Goal: Task Accomplishment & Management: Use online tool/utility

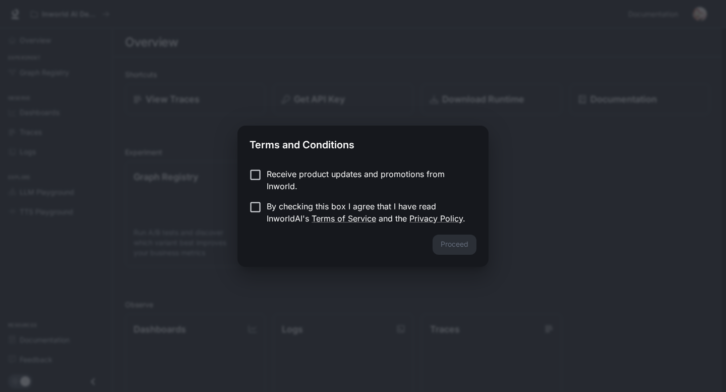
click at [329, 176] on p "Receive product updates and promotions from Inworld." at bounding box center [368, 180] width 202 height 24
click at [280, 207] on p "By checking this box I agree that I have read InworldAI's Terms of Service and …" at bounding box center [368, 212] width 202 height 24
click at [451, 245] on button "Proceed" at bounding box center [454, 244] width 44 height 20
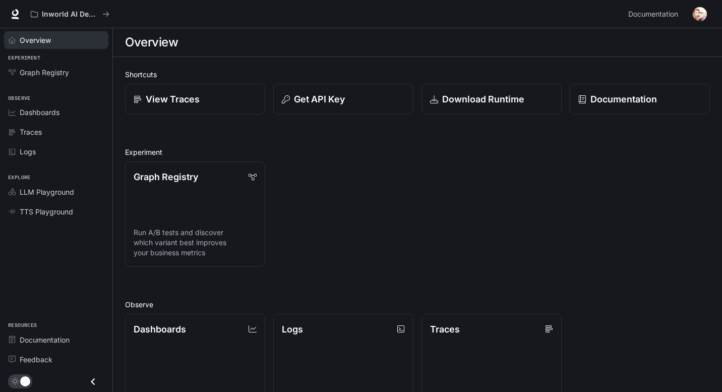
click at [44, 47] on link "Overview" at bounding box center [56, 40] width 104 height 18
click at [502, 99] on p "Download Runtime" at bounding box center [483, 99] width 83 height 14
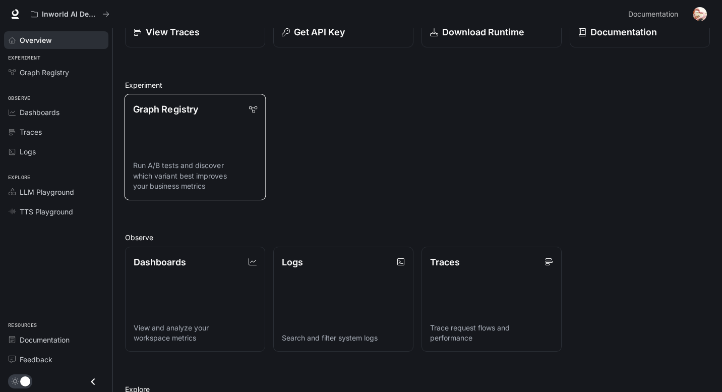
scroll to position [69, 0]
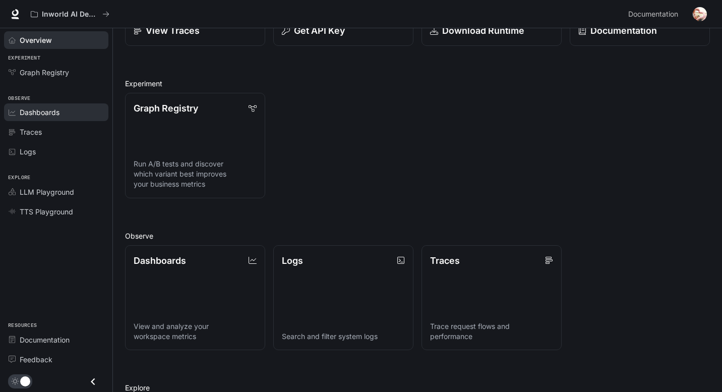
click at [53, 113] on span "Dashboards" at bounding box center [40, 112] width 40 height 11
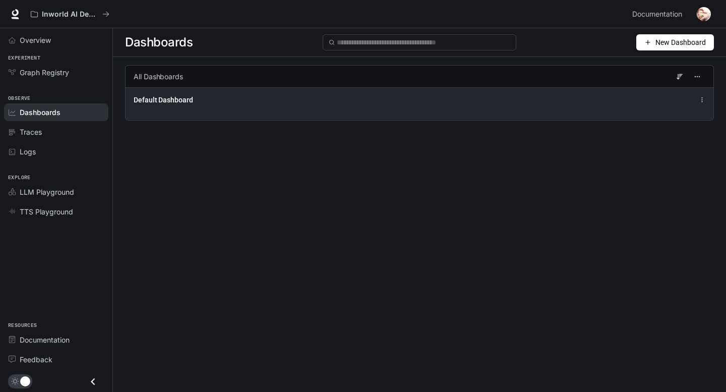
click at [182, 99] on span "Default Dashboard" at bounding box center [163, 100] width 59 height 10
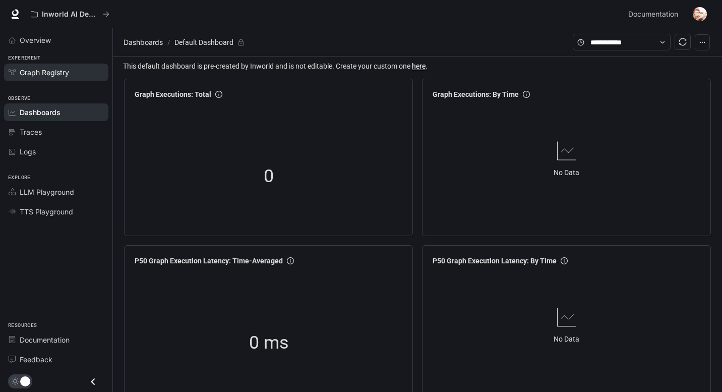
click at [55, 79] on link "Graph Registry" at bounding box center [56, 73] width 104 height 18
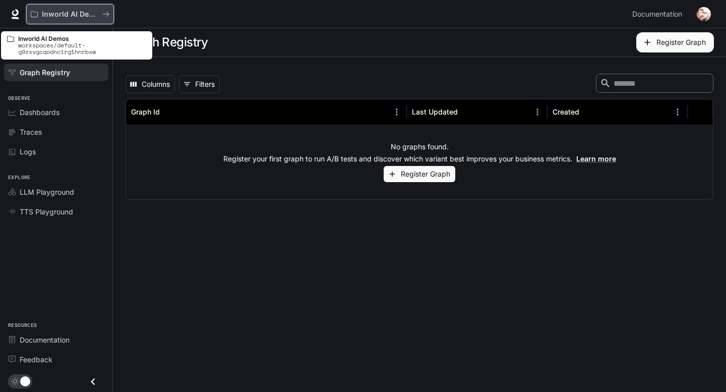
click at [58, 14] on p "Inworld AI Demos" at bounding box center [70, 14] width 56 height 9
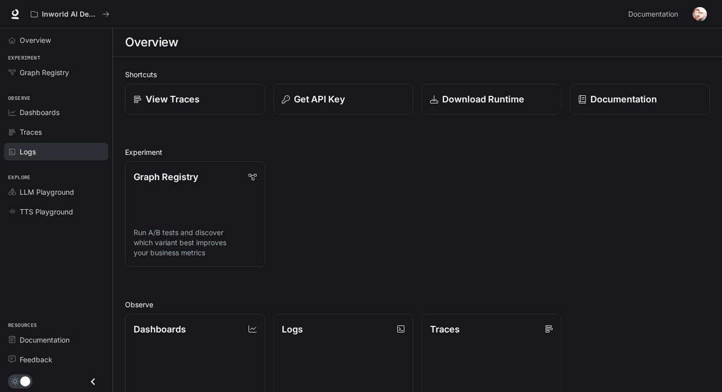
click at [26, 159] on link "Logs" at bounding box center [56, 152] width 104 height 18
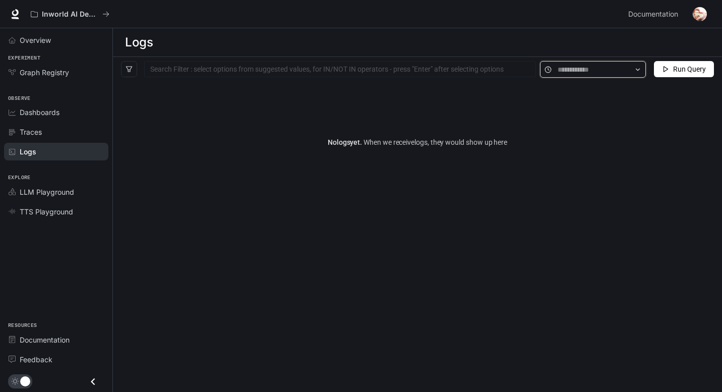
click at [615, 65] on input "text" at bounding box center [593, 69] width 71 height 11
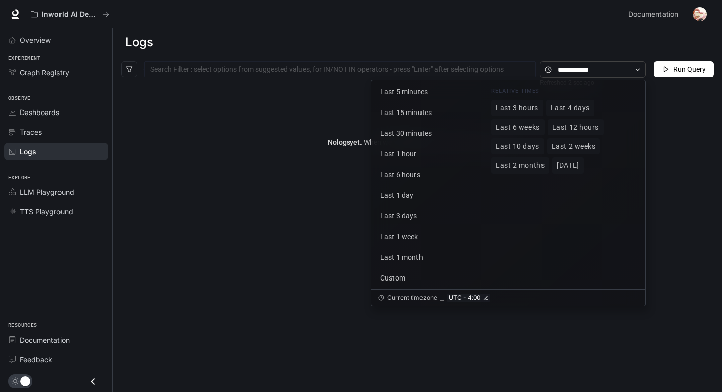
click at [519, 42] on div "Logs" at bounding box center [417, 42] width 585 height 20
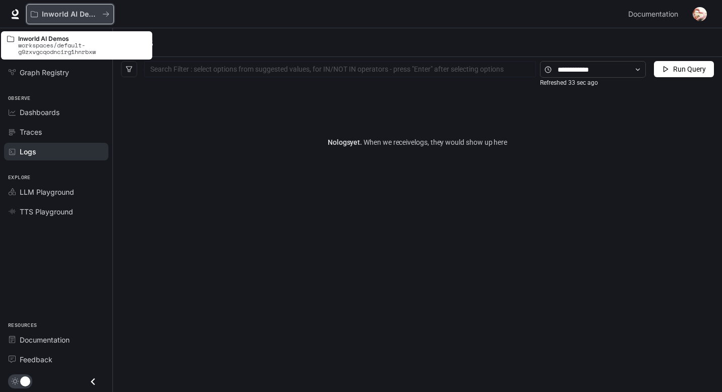
click at [77, 17] on p "Inworld AI Demos" at bounding box center [70, 14] width 56 height 9
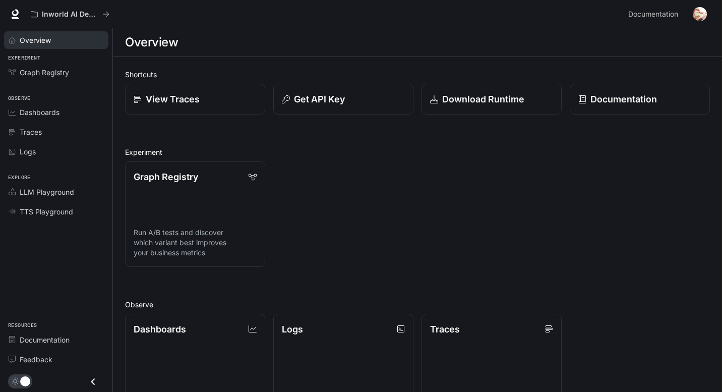
click at [49, 48] on link "Overview" at bounding box center [56, 40] width 104 height 18
click at [511, 104] on p "Download Runtime" at bounding box center [483, 99] width 83 height 14
click at [297, 104] on p "Get API Key" at bounding box center [318, 99] width 51 height 14
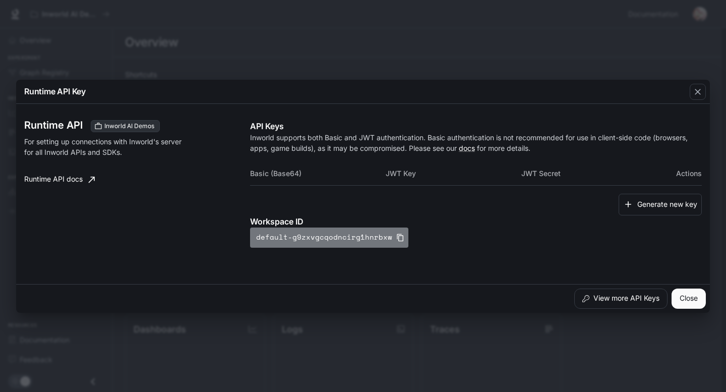
click at [375, 241] on button "default-g9zxvgcqodncirg1hnrbxw" at bounding box center [329, 237] width 158 height 20
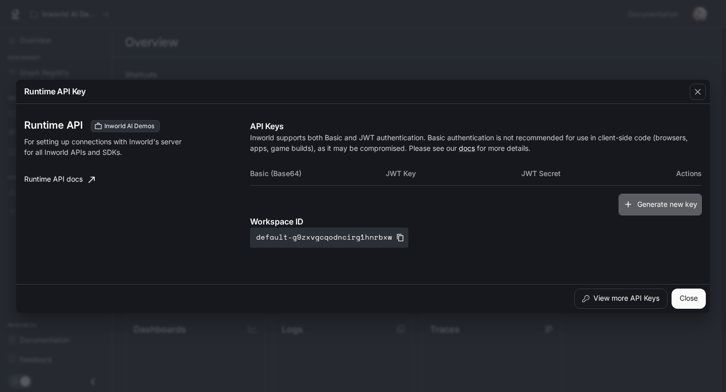
click at [633, 205] on button "Generate new key" at bounding box center [660, 205] width 83 height 22
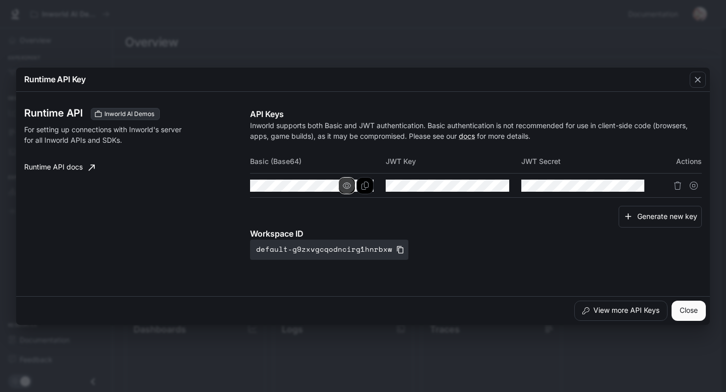
click at [353, 182] on button "button" at bounding box center [346, 185] width 17 height 17
click at [344, 181] on icon "button" at bounding box center [347, 185] width 8 height 8
click at [305, 164] on th "Basic (Base64)" at bounding box center [318, 161] width 136 height 24
click at [680, 189] on icon "Delete API key" at bounding box center [677, 185] width 8 height 8
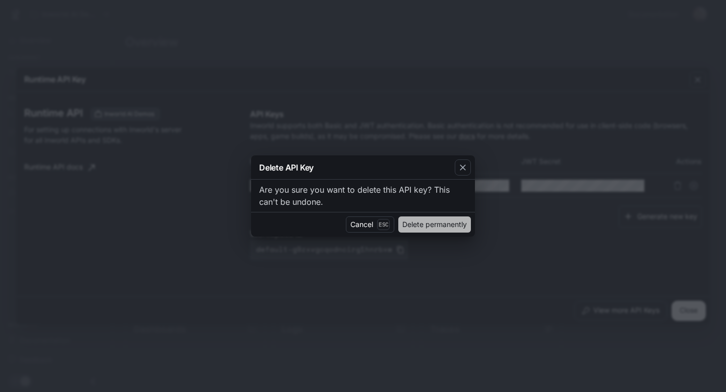
click at [433, 226] on button "Delete permanently" at bounding box center [434, 224] width 73 height 16
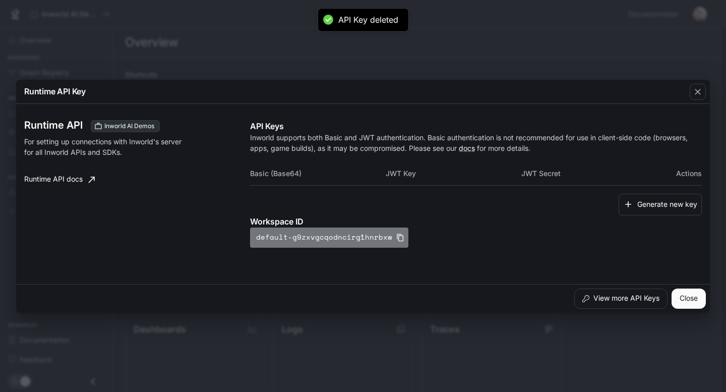
click at [397, 238] on icon "button" at bounding box center [400, 237] width 7 height 8
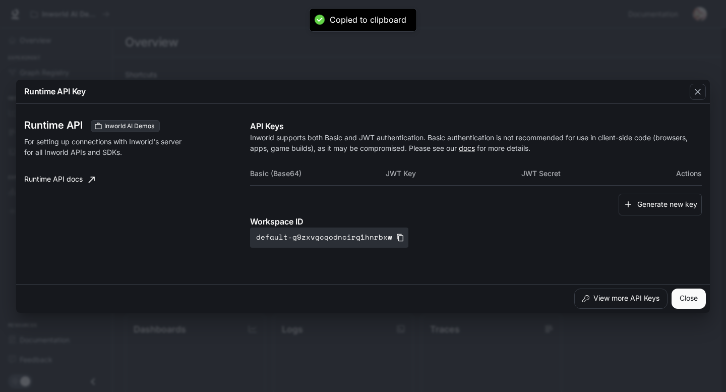
click at [219, 65] on div "Runtime API Key Runtime API Inworld AI Demos For setting up connections with In…" at bounding box center [363, 196] width 726 height 392
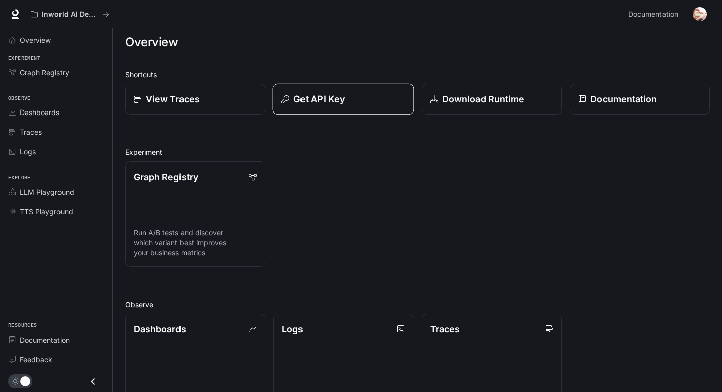
click at [291, 108] on button "Get API Key" at bounding box center [344, 99] width 142 height 31
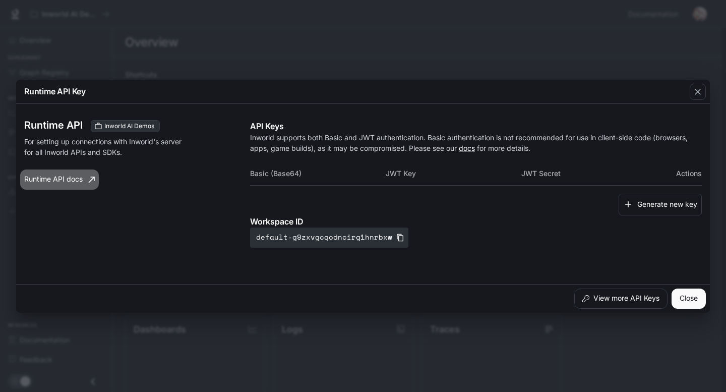
click at [69, 179] on link "Runtime API docs" at bounding box center [59, 179] width 79 height 20
